Goal: Task Accomplishment & Management: Use online tool/utility

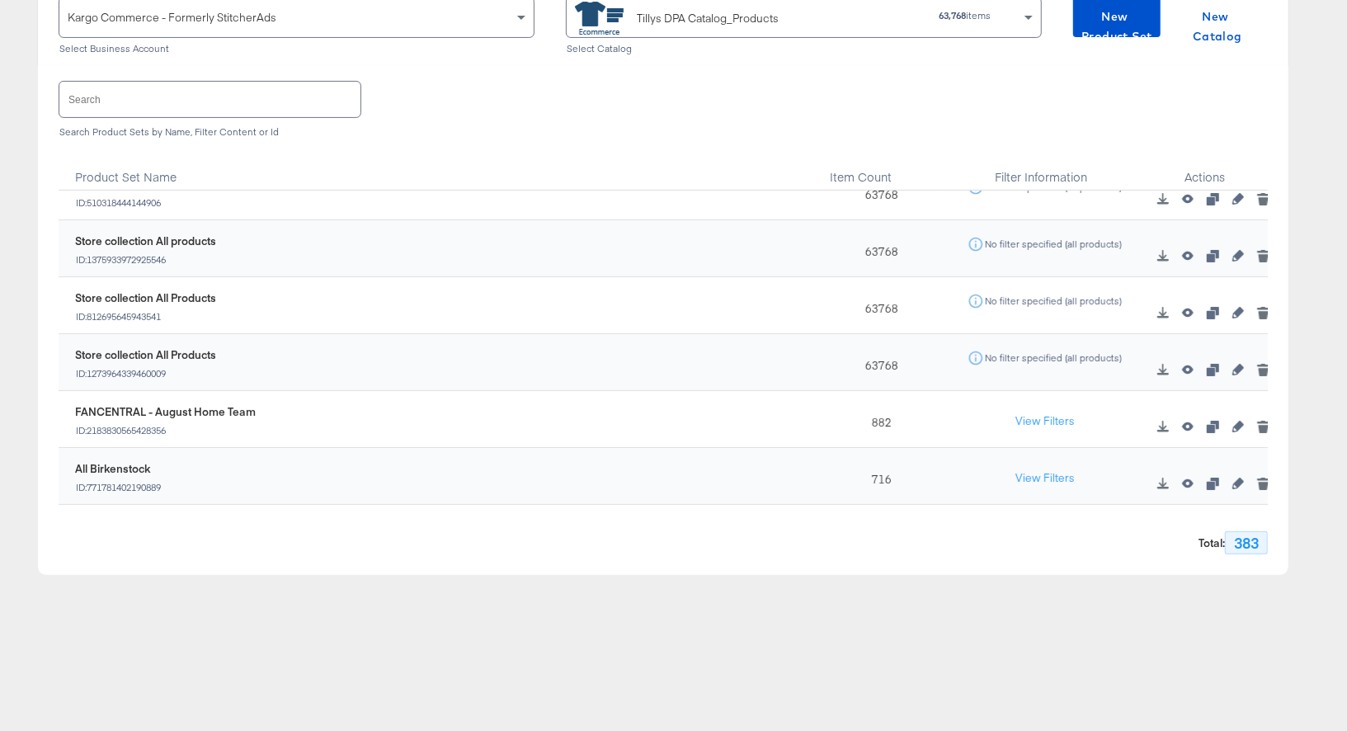
scroll to position [338, 0]
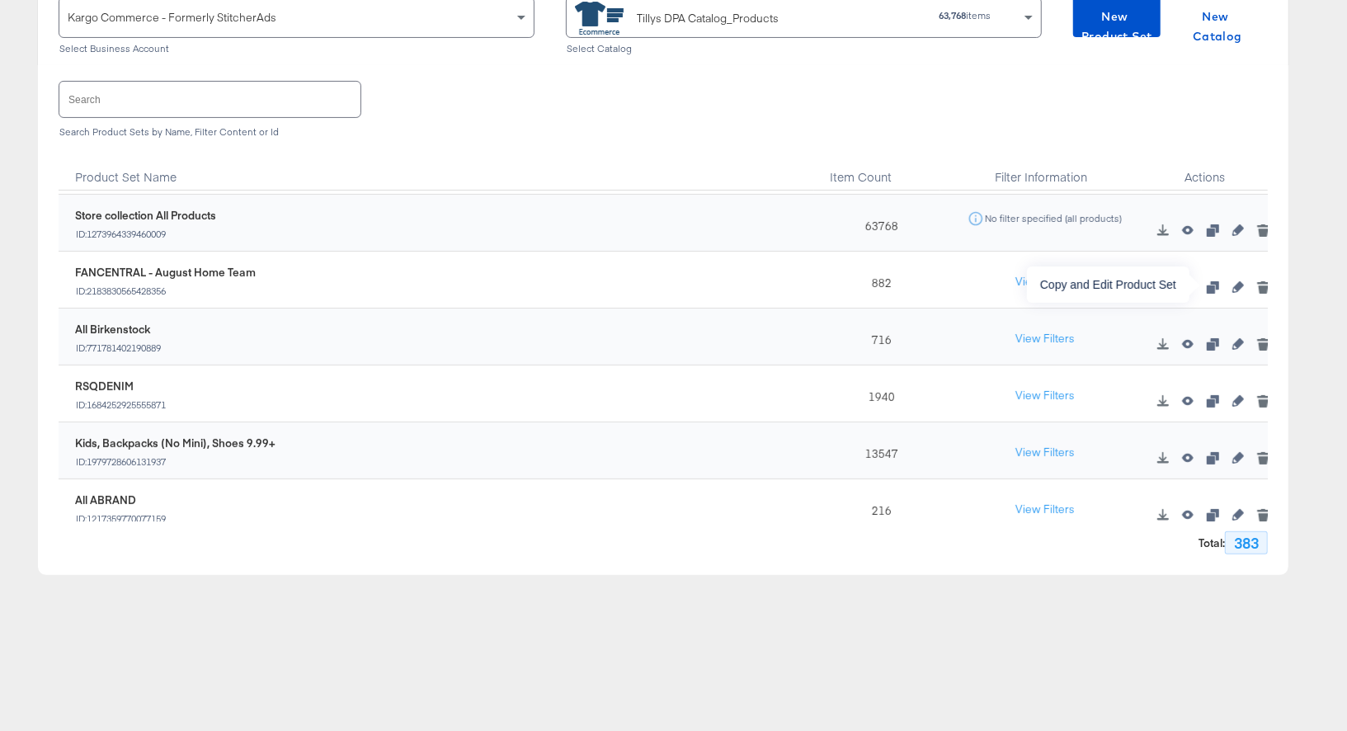
click at [1213, 286] on icon "button" at bounding box center [1213, 287] width 12 height 12
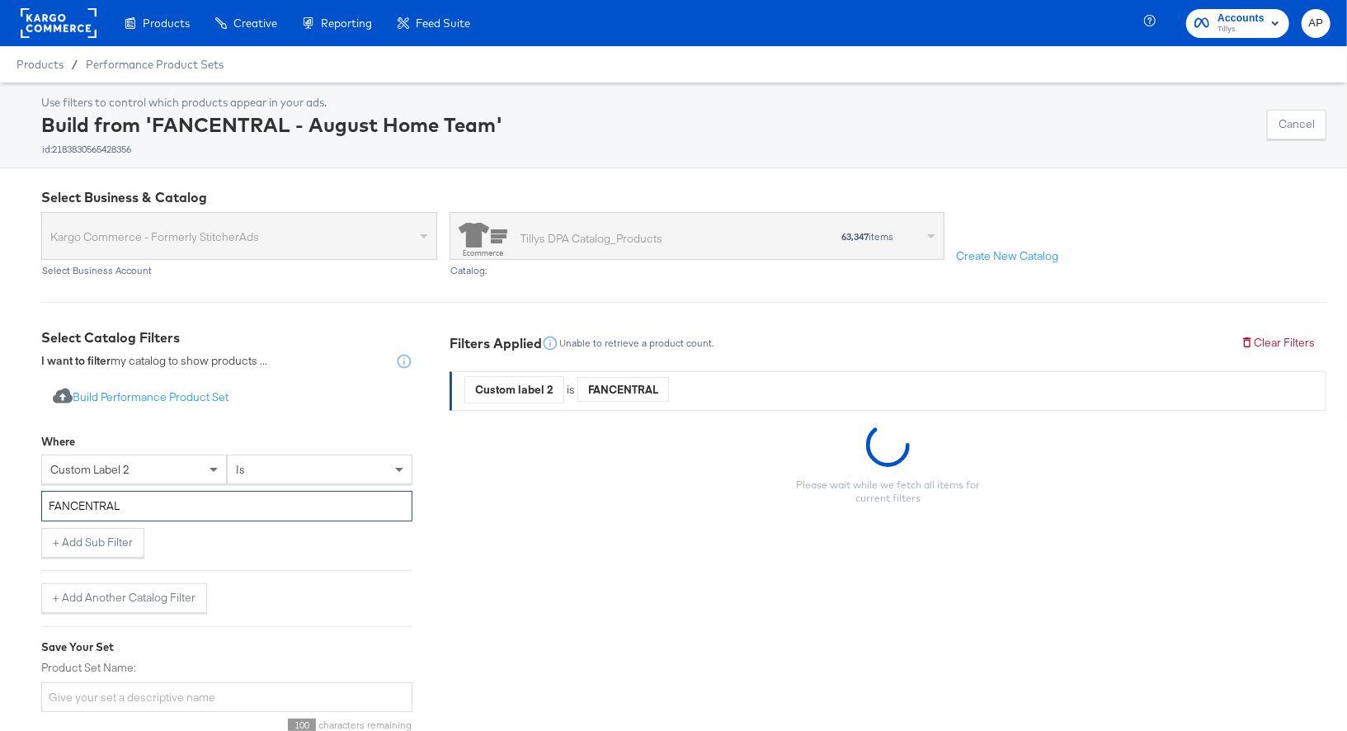
click at [78, 507] on input "FANCENTRAL" at bounding box center [226, 506] width 371 height 31
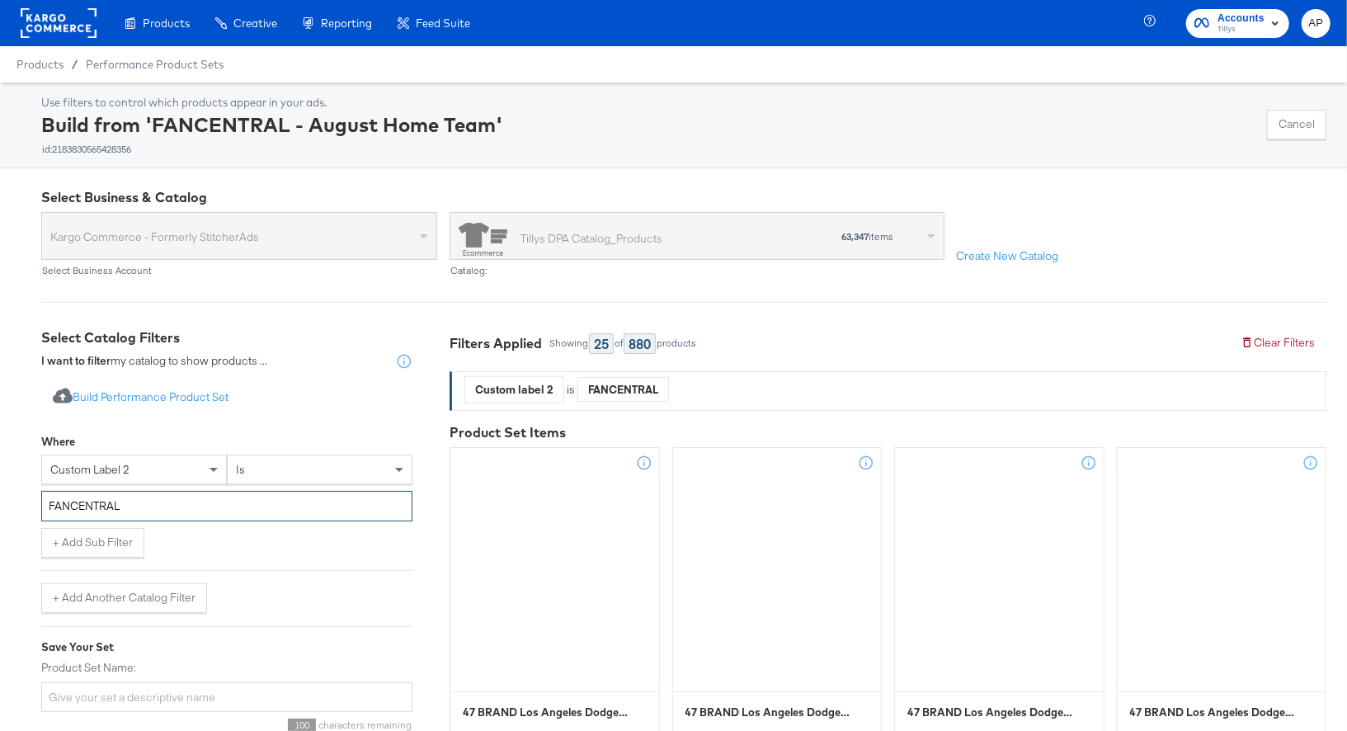
paste input "AUGFOOTWEAR"
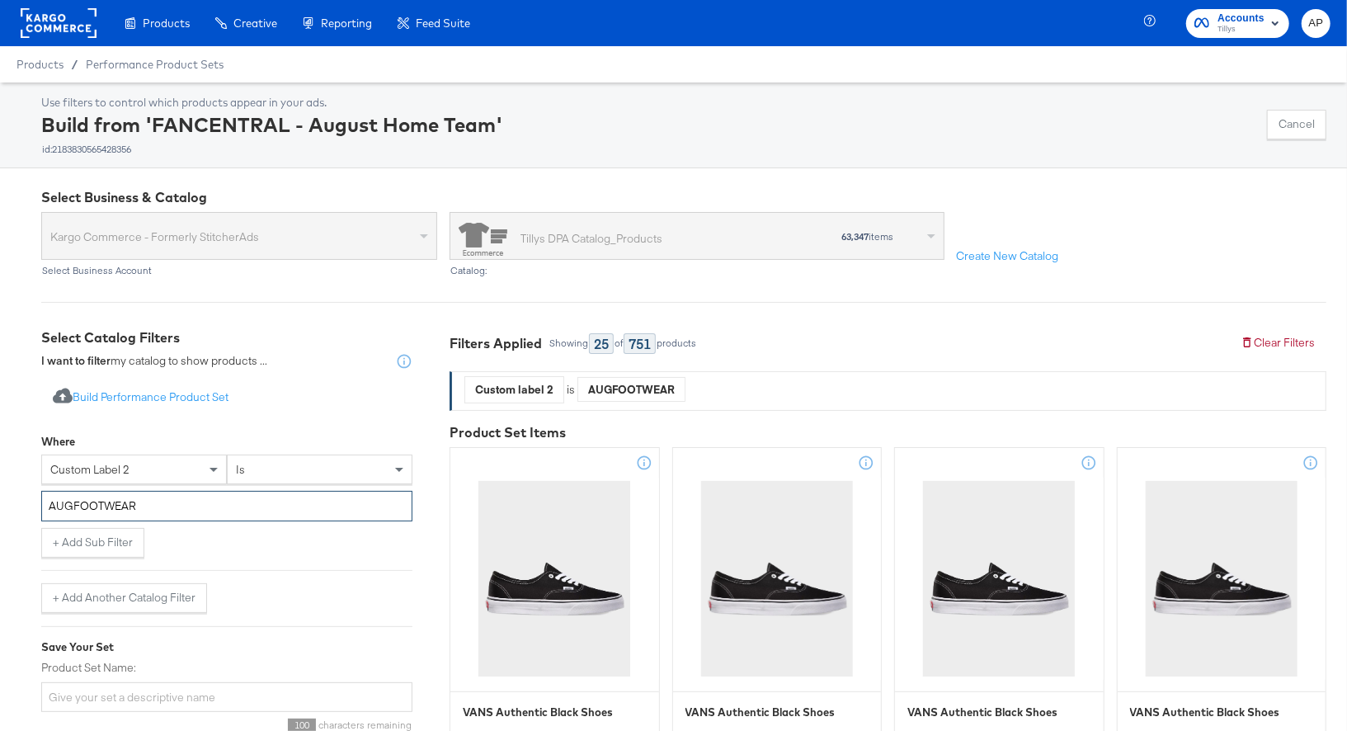
type input "AUGFOOTWEAR"
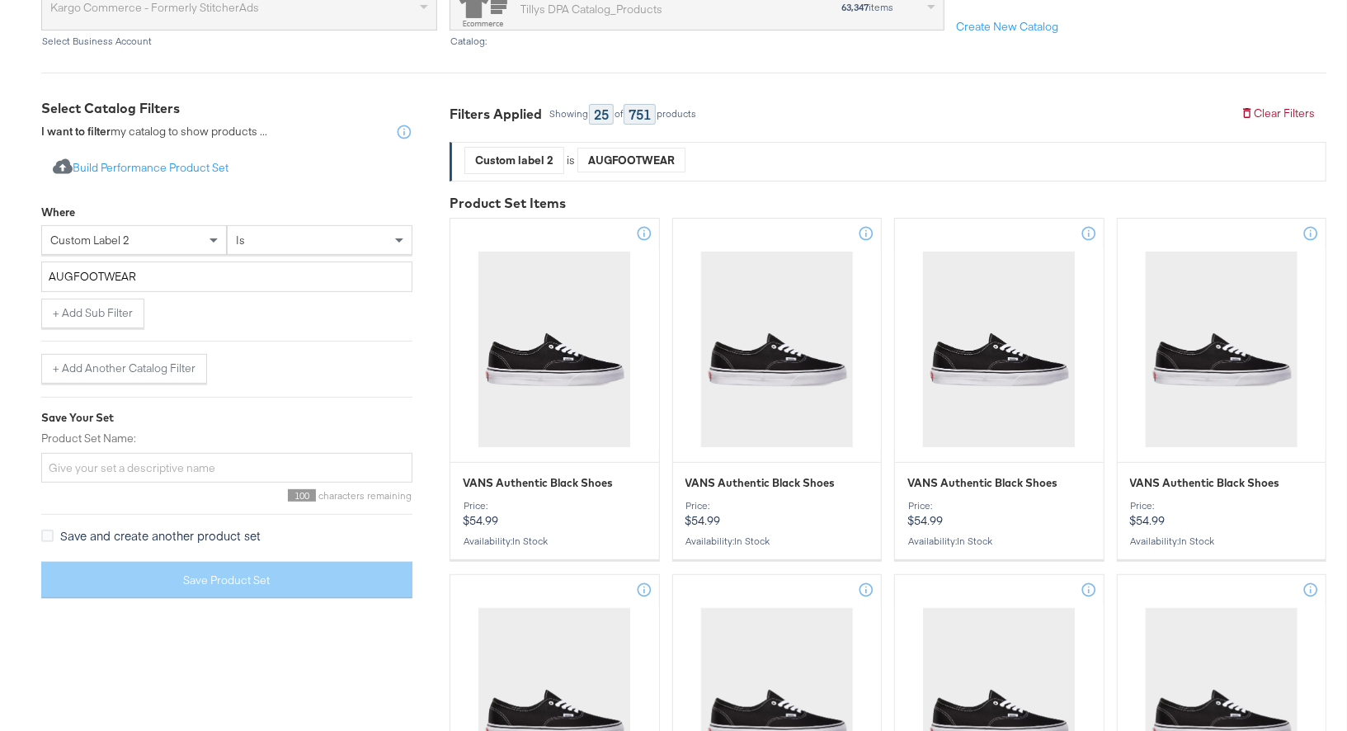
scroll to position [236, 0]
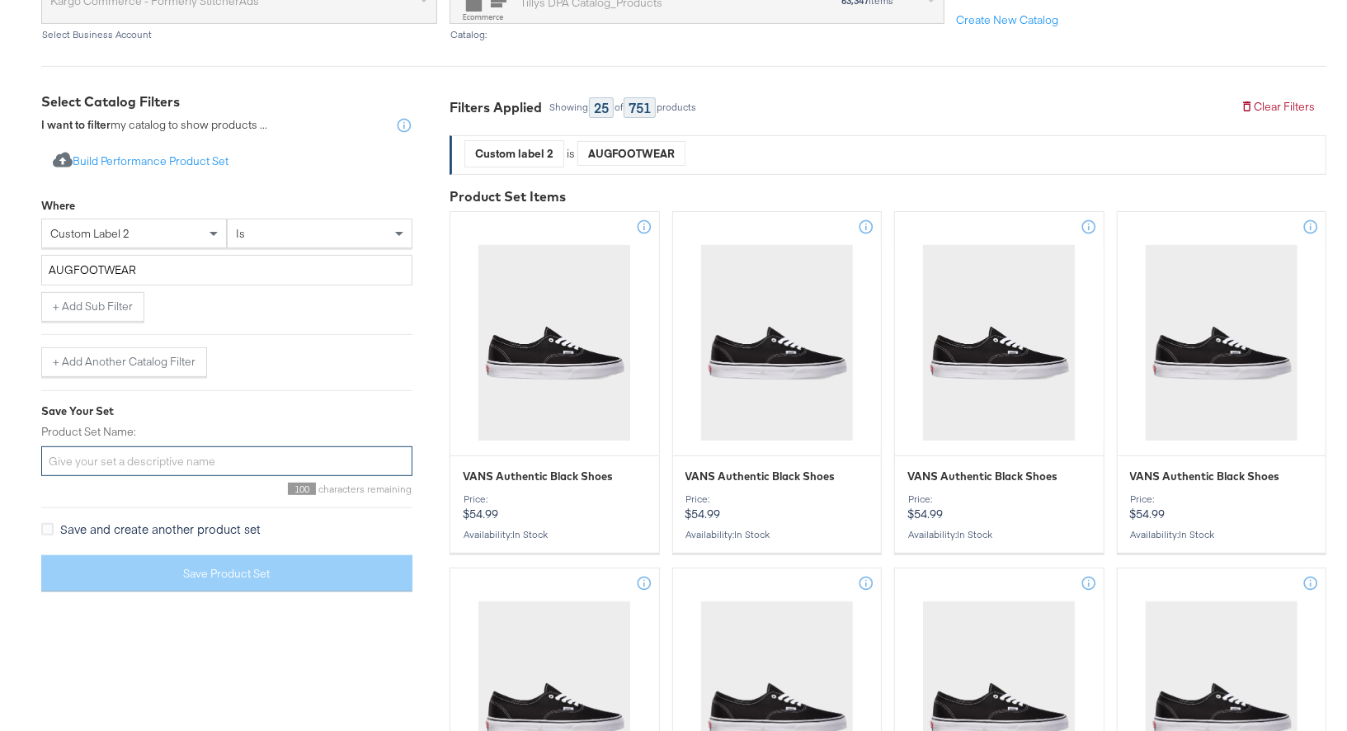
click at [114, 464] on input "Product Set Name:" at bounding box center [226, 461] width 371 height 31
paste input "AUGFOOTWEAR"
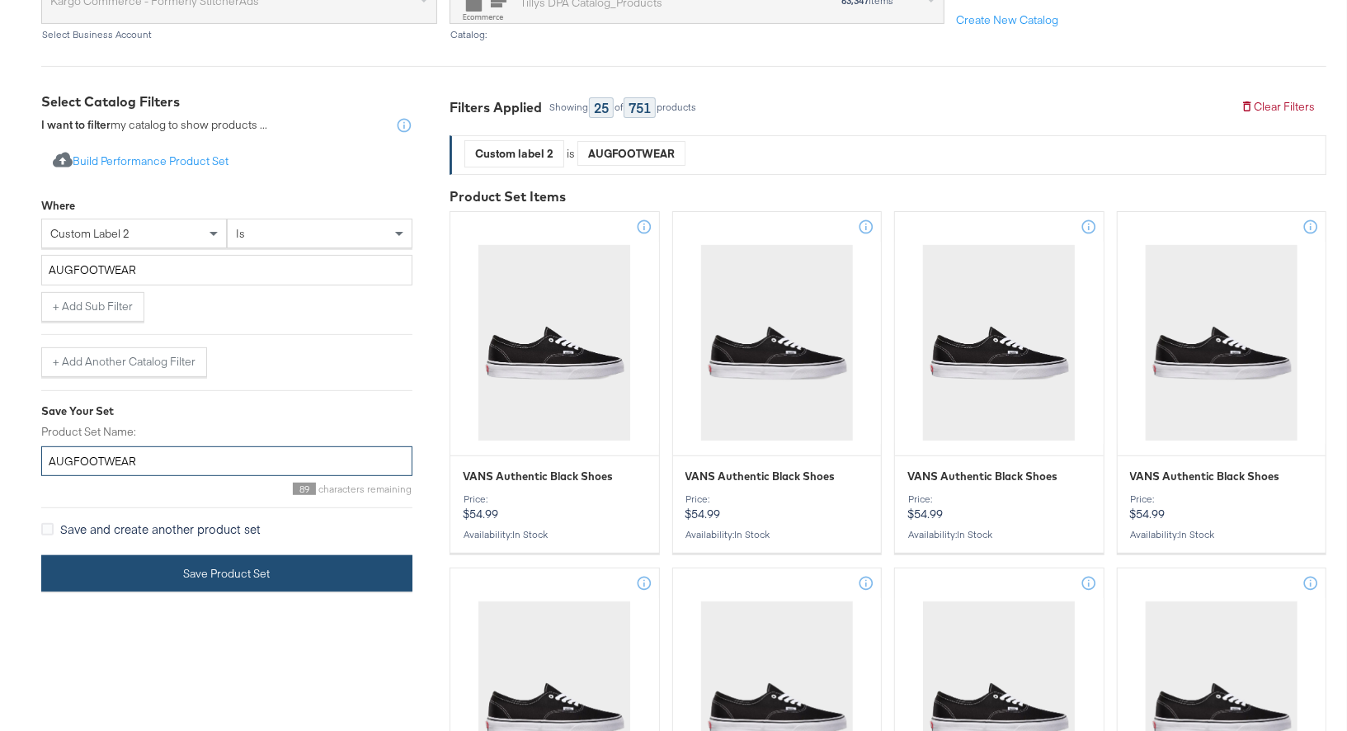
type input "AUGFOOTWEAR"
click at [225, 574] on button "Save Product Set" at bounding box center [226, 573] width 371 height 37
